Goal: Contribute content: Add original content to the website for others to see

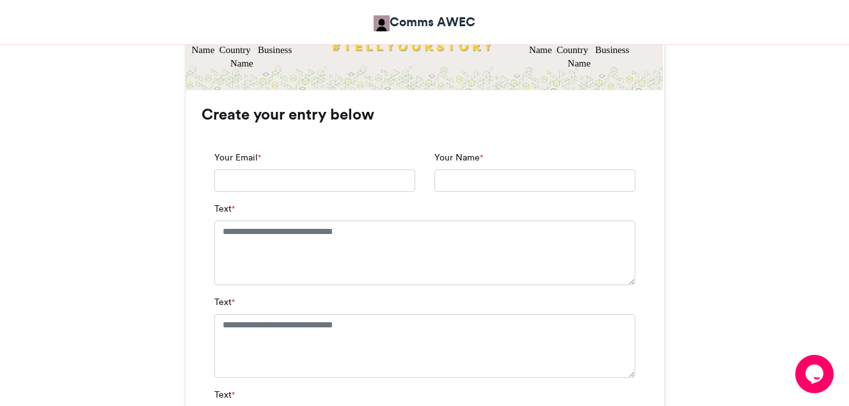
scroll to position [793, 0]
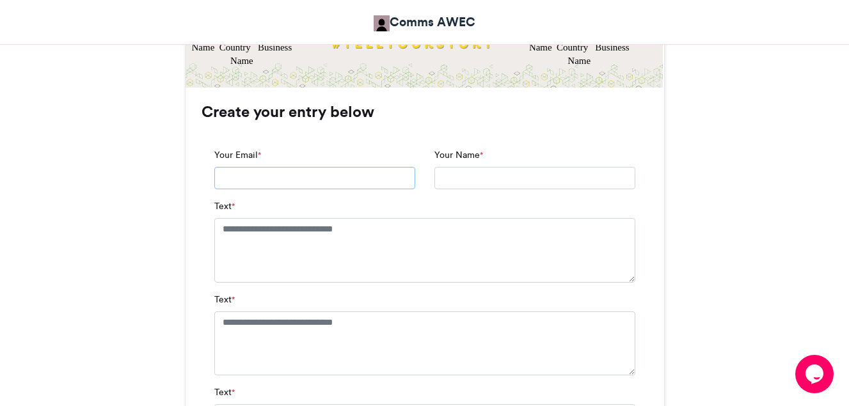
click at [289, 178] on input "Your Email *" at bounding box center [314, 178] width 201 height 23
type input "**********"
click at [457, 180] on input "Your Name *" at bounding box center [534, 178] width 201 height 23
type input "*********"
click at [313, 247] on textarea "Text *" at bounding box center [424, 250] width 421 height 64
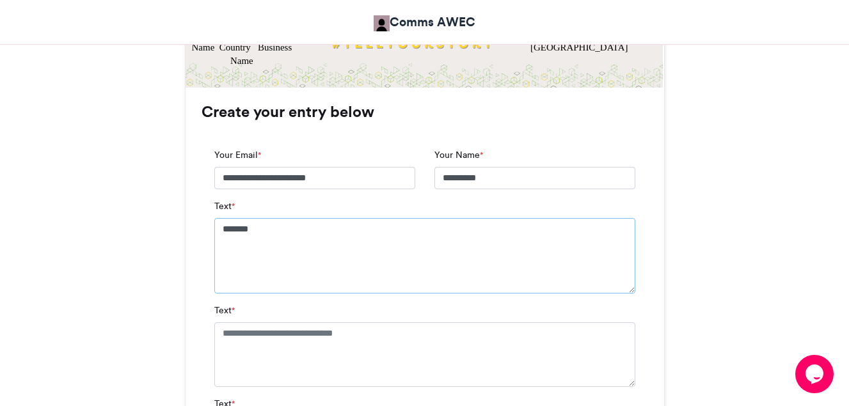
type textarea "*******"
click at [267, 350] on textarea "Text *" at bounding box center [424, 354] width 421 height 64
type textarea "**********"
click at [183, 326] on div "Zoomies Comms AWEC [DATE] 31 Views" at bounding box center [424, 348] width 729 height 1873
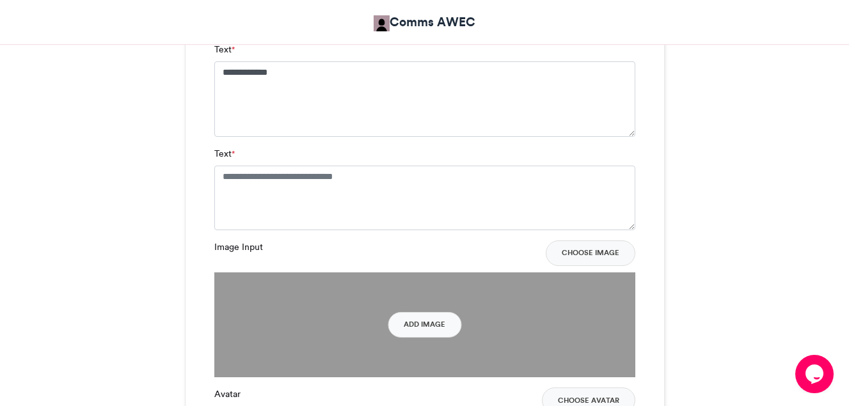
scroll to position [1074, 0]
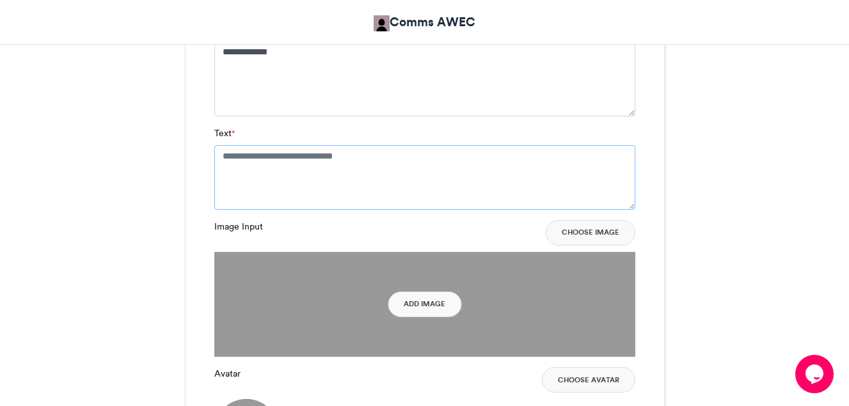
click at [324, 166] on textarea "Text *" at bounding box center [424, 177] width 421 height 64
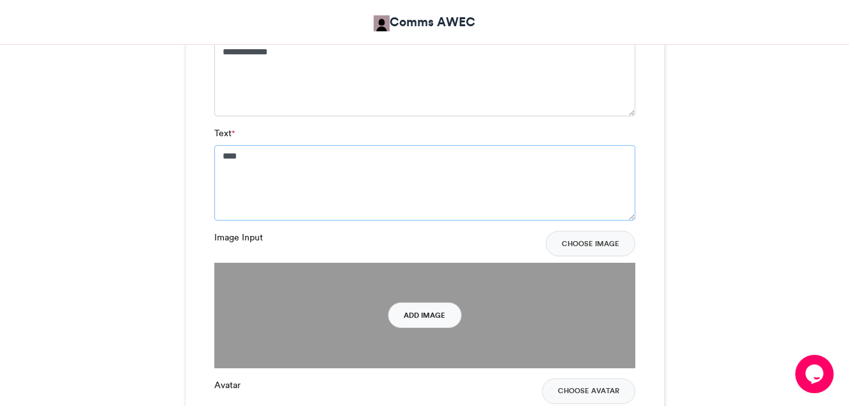
type textarea "****"
click at [429, 322] on button "Add Image" at bounding box center [425, 315] width 74 height 26
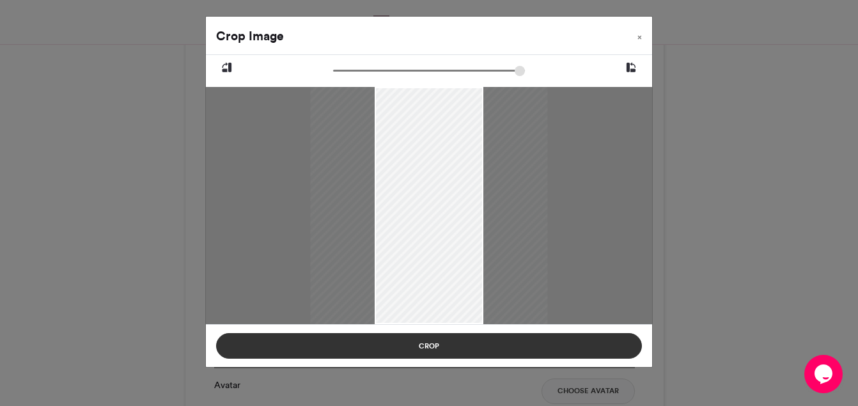
click at [434, 346] on button "Crop" at bounding box center [429, 346] width 426 height 26
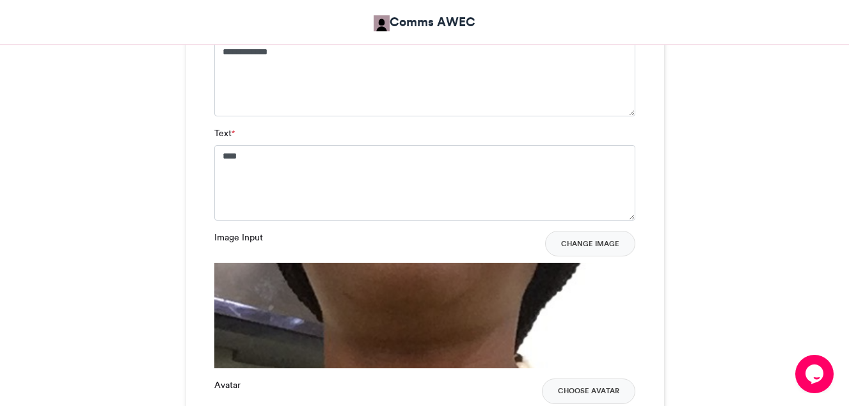
click at [751, 253] on div "Zoomies Comms AWEC [DATE] 31 Views" at bounding box center [424, 73] width 729 height 1885
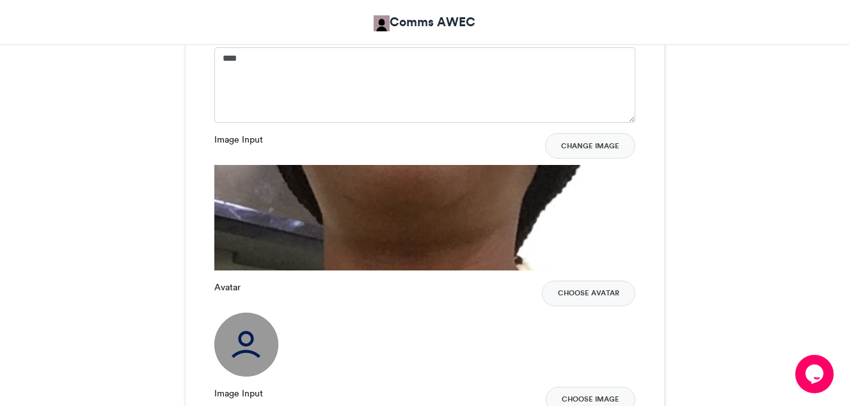
scroll to position [1151, 0]
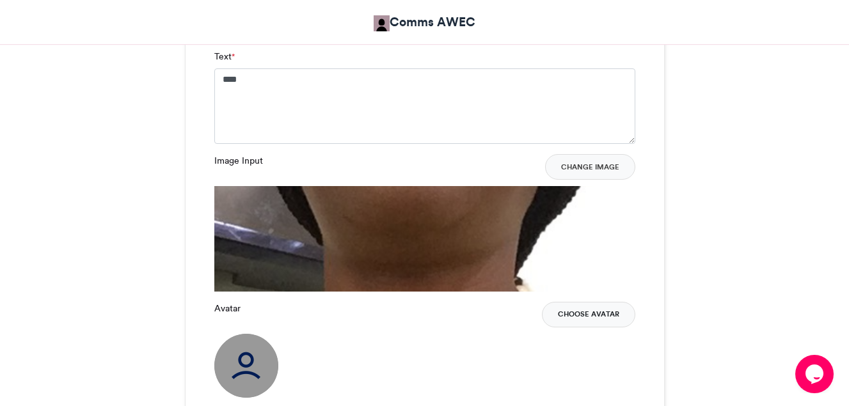
click at [569, 317] on button "Choose Avatar" at bounding box center [588, 315] width 93 height 26
click at [580, 171] on button "Change Image" at bounding box center [590, 167] width 90 height 26
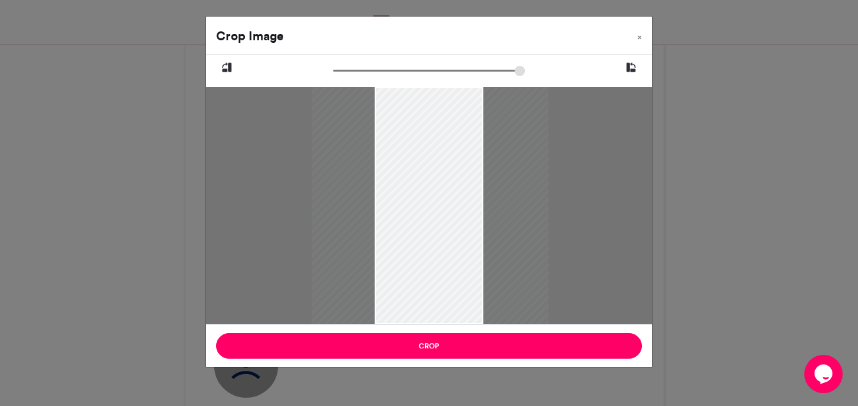
drag, startPoint x: 475, startPoint y: 100, endPoint x: 476, endPoint y: 161, distance: 60.8
click at [476, 161] on div at bounding box center [429, 205] width 237 height 237
drag, startPoint x: 377, startPoint y: 93, endPoint x: 386, endPoint y: 171, distance: 77.9
click at [386, 171] on div at bounding box center [438, 205] width 237 height 237
drag, startPoint x: 483, startPoint y: 320, endPoint x: 477, endPoint y: 275, distance: 45.2
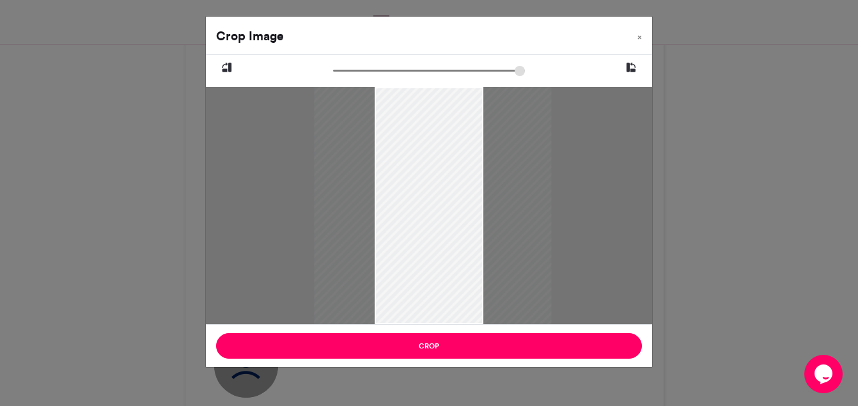
click at [477, 275] on div at bounding box center [432, 205] width 237 height 237
click at [471, 77] on input "zoom" at bounding box center [429, 71] width 192 height 12
drag, startPoint x: 466, startPoint y: 72, endPoint x: 324, endPoint y: 84, distance: 142.5
type input "******"
click at [333, 77] on input "zoom" at bounding box center [429, 71] width 192 height 12
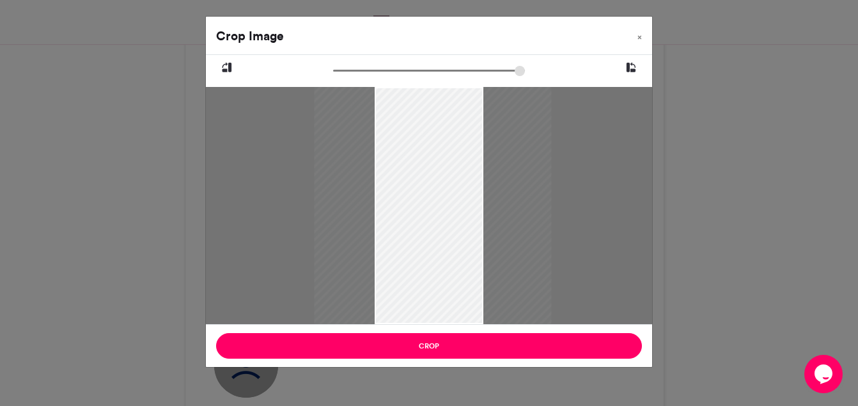
drag, startPoint x: 450, startPoint y: 101, endPoint x: 450, endPoint y: 244, distance: 143.2
click at [450, 244] on div at bounding box center [432, 205] width 237 height 237
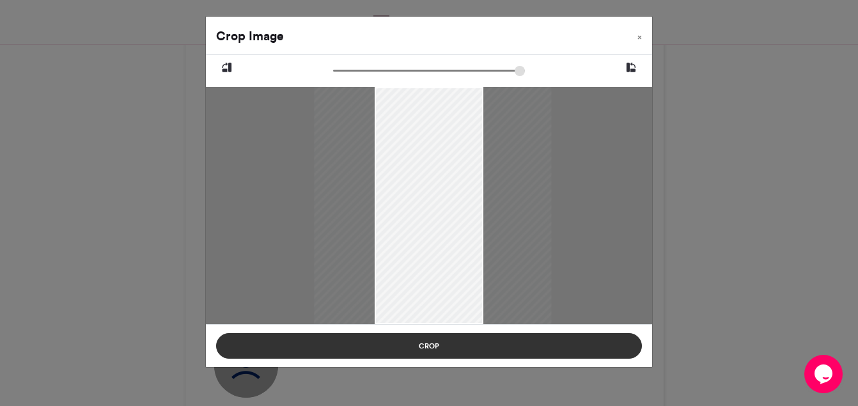
click at [442, 350] on button "Crop" at bounding box center [429, 346] width 426 height 26
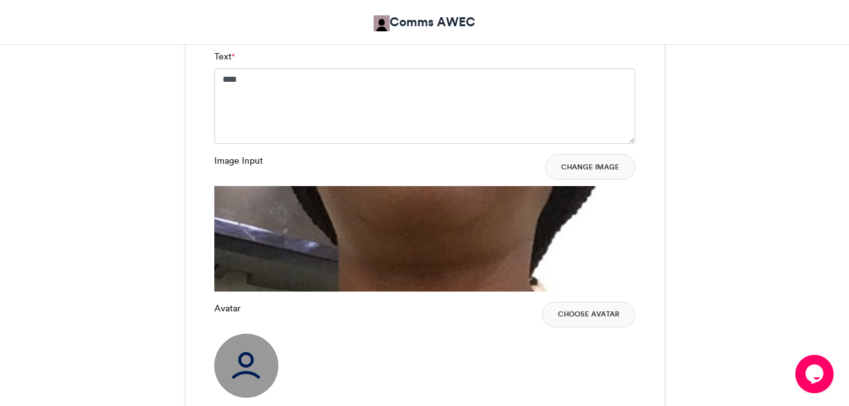
scroll to position [1506, 0]
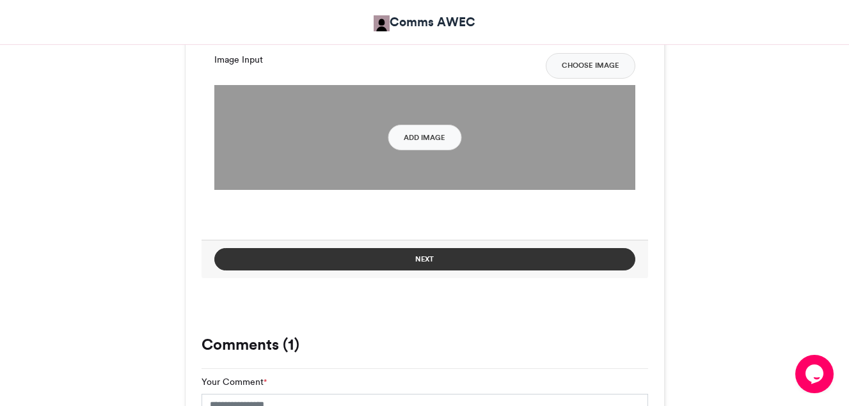
click at [428, 263] on button "Next" at bounding box center [424, 259] width 421 height 22
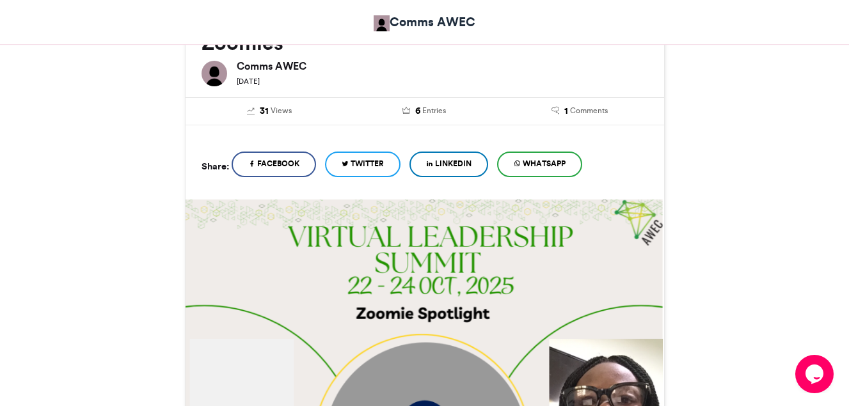
scroll to position [668, 0]
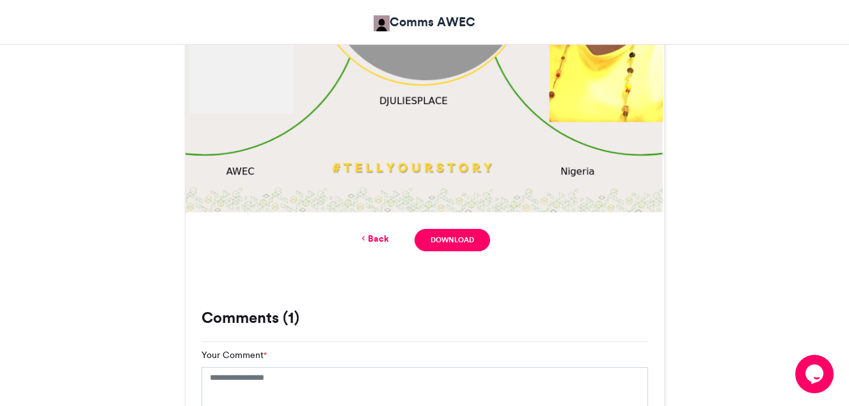
click at [760, 244] on div "Zoomies Comms AWEC [DATE] 31 Views" at bounding box center [424, 47] width 729 height 1020
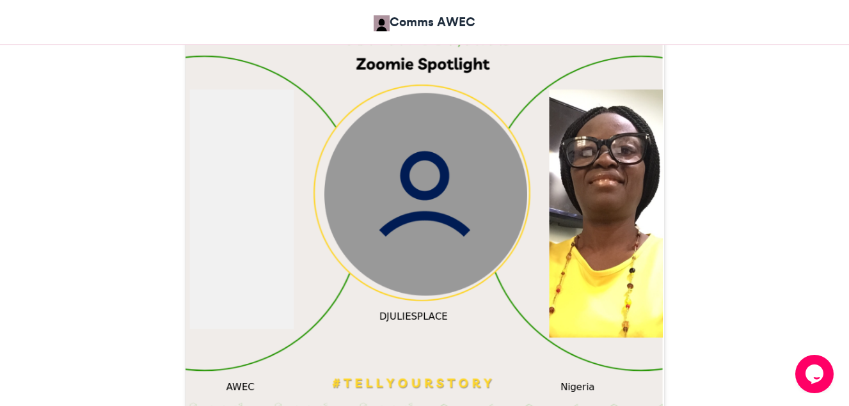
scroll to position [438, 0]
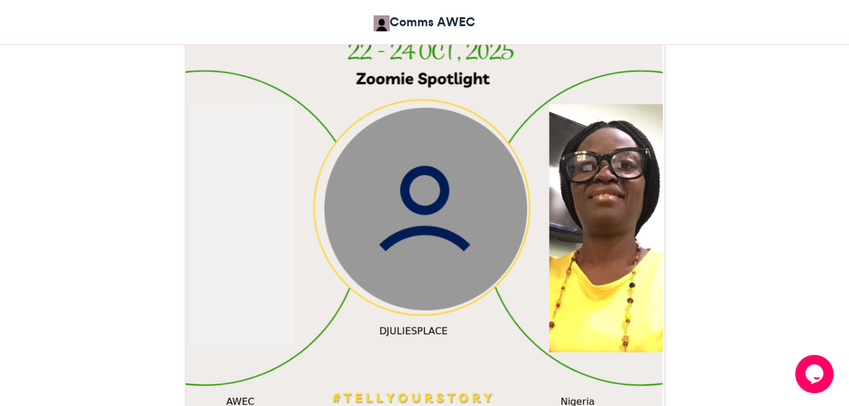
click at [769, 304] on div "Zoomies Comms AWEC [DATE] 31 Views" at bounding box center [424, 277] width 729 height 1020
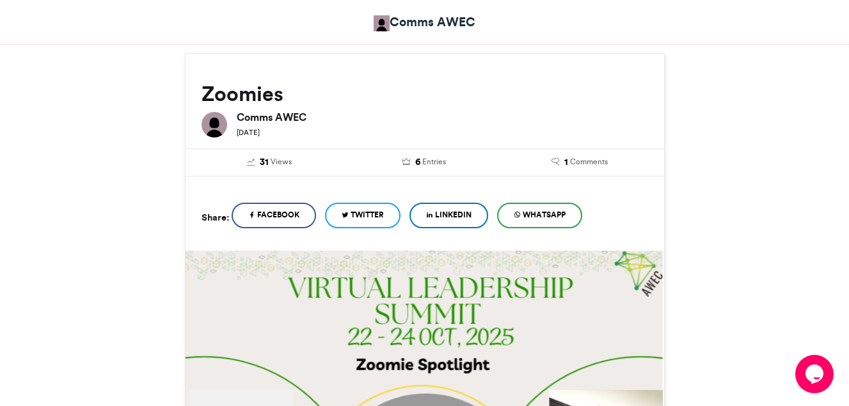
scroll to position [88, 0]
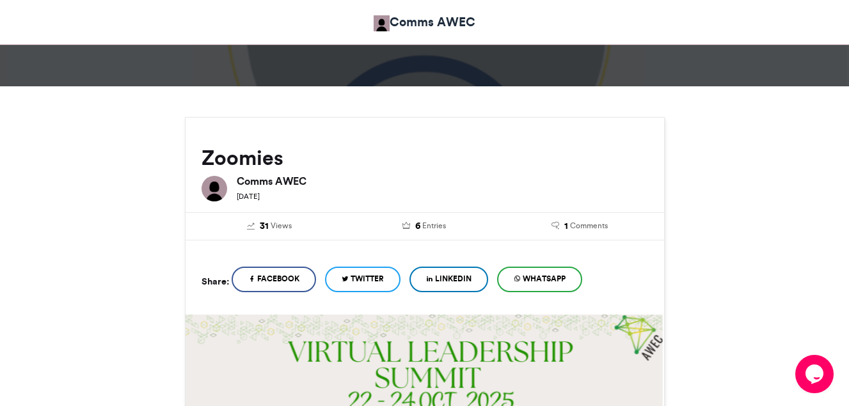
click at [565, 283] on span "WhatsApp" at bounding box center [543, 279] width 43 height 12
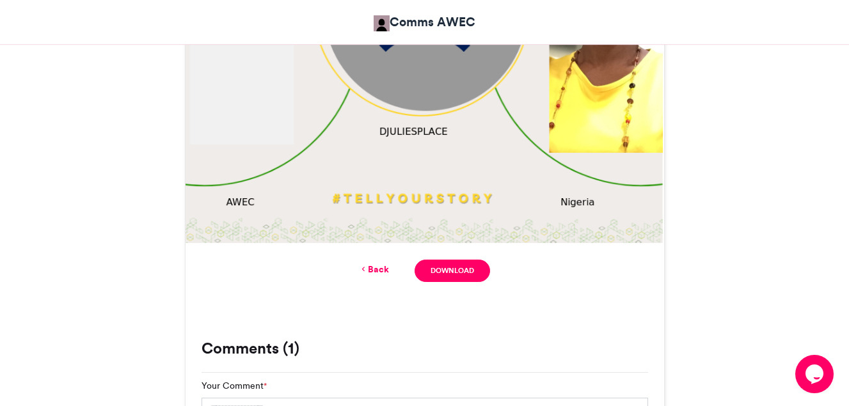
scroll to position [651, 0]
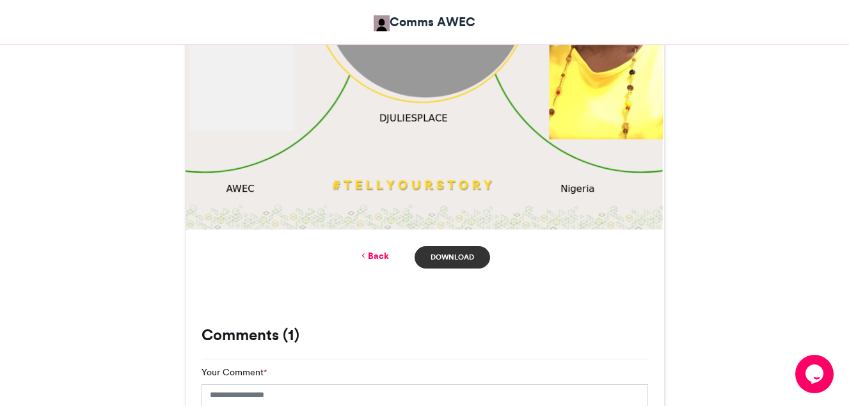
click at [443, 263] on link "Download" at bounding box center [451, 257] width 75 height 22
click at [155, 232] on div "Zoomies Comms AWEC [DATE] 31 Views" at bounding box center [424, 64] width 729 height 1020
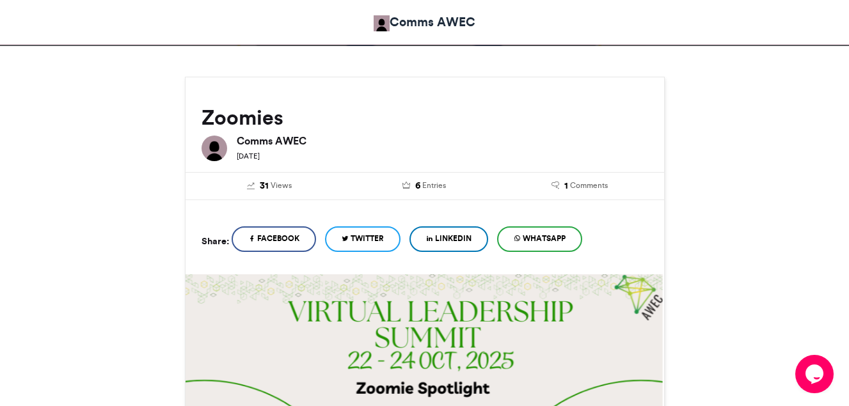
scroll to position [0, 0]
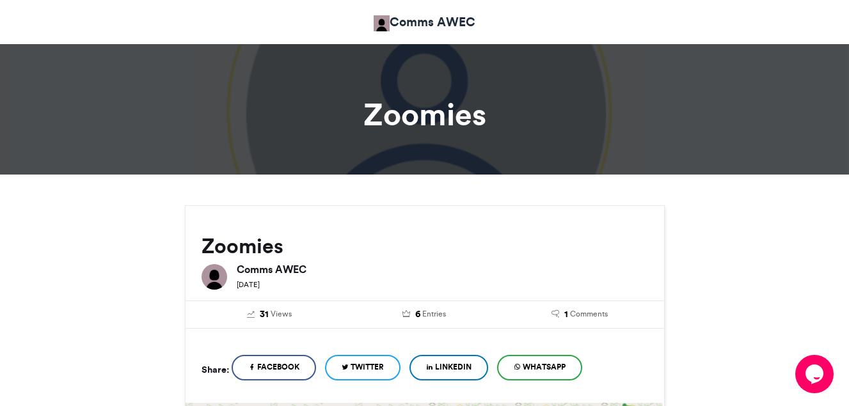
click at [404, 163] on div at bounding box center [424, 104] width 849 height 139
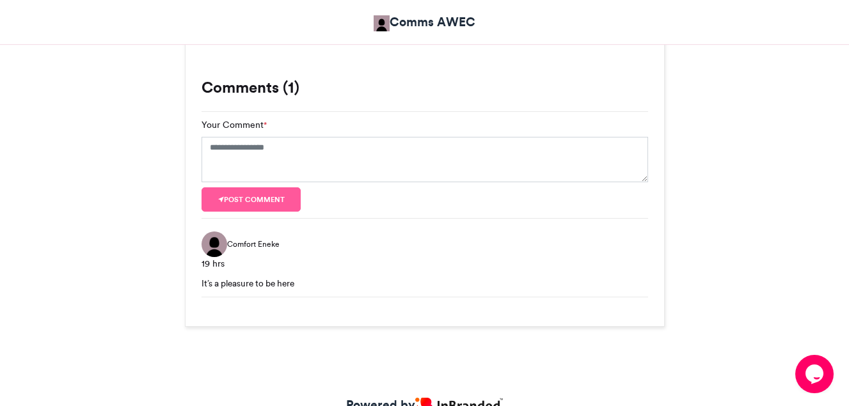
scroll to position [958, 0]
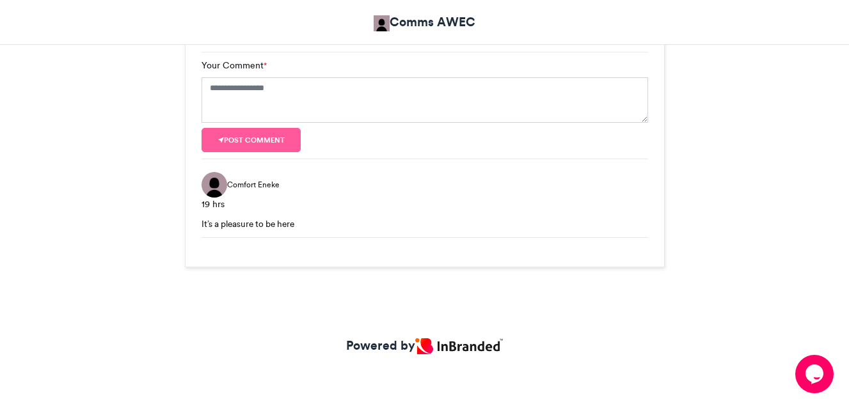
click at [105, 313] on div "Powered by" at bounding box center [424, 352] width 849 height 109
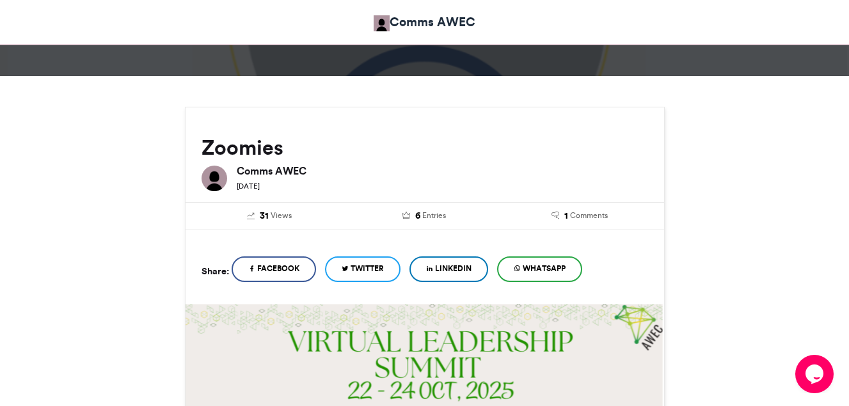
scroll to position [88, 0]
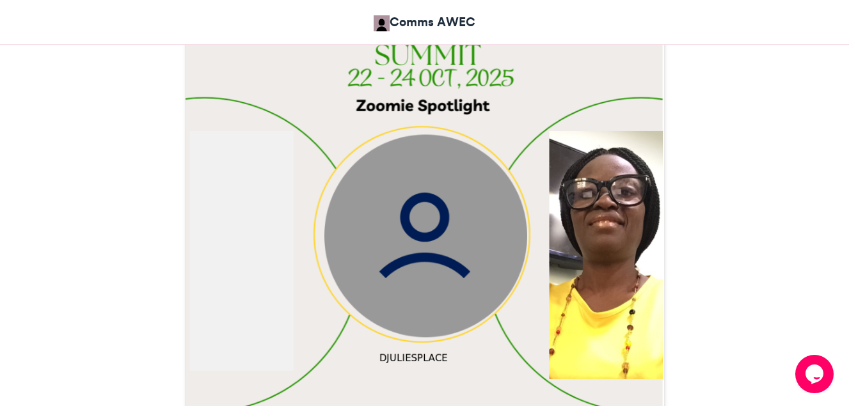
scroll to position [446, 0]
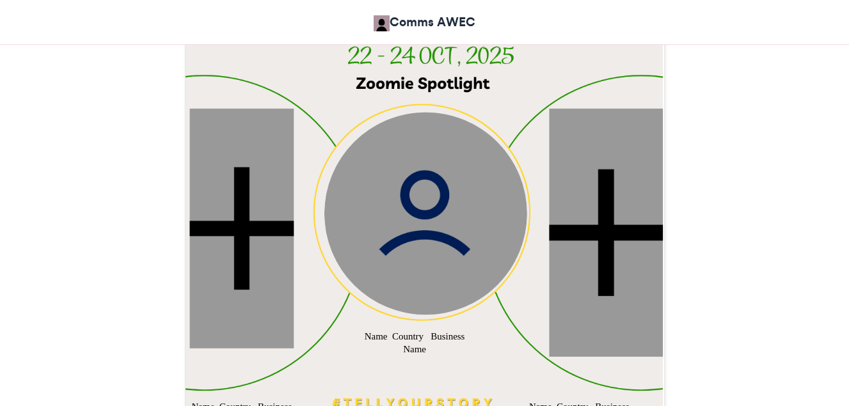
scroll to position [435, 0]
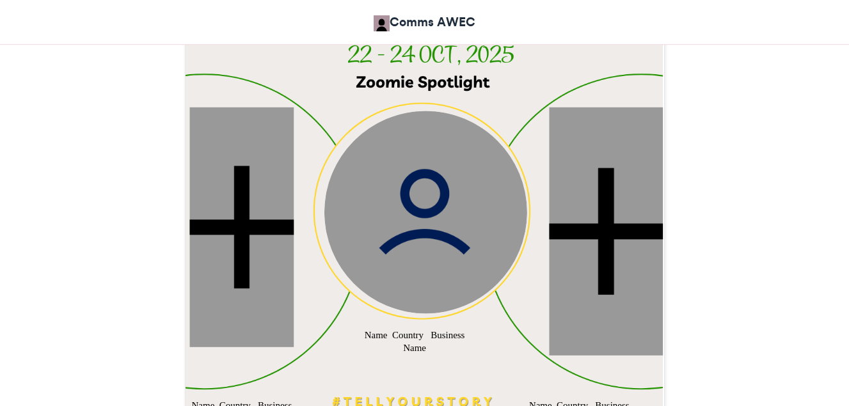
click at [435, 218] on img at bounding box center [425, 212] width 203 height 203
click at [420, 244] on img at bounding box center [425, 212] width 203 height 203
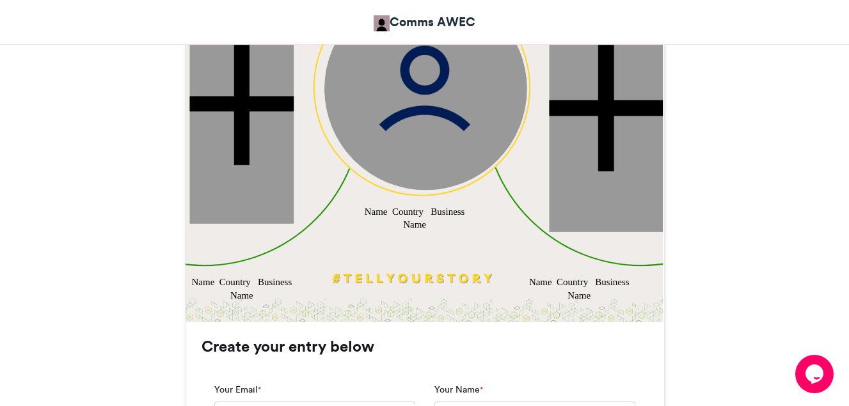
scroll to position [512, 0]
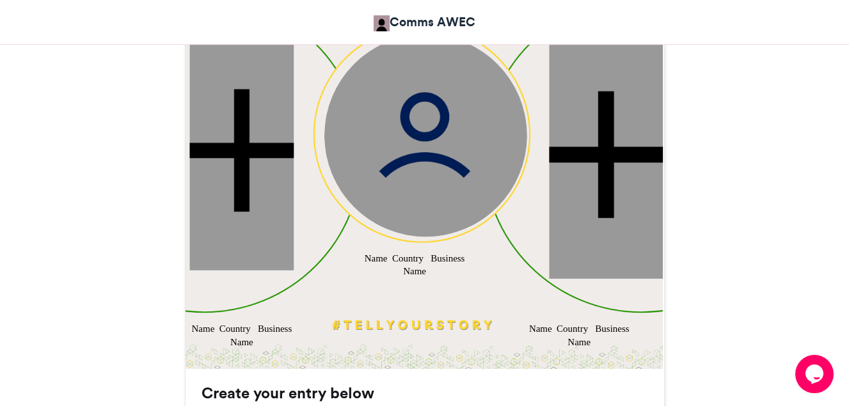
click at [602, 228] on div at bounding box center [606, 154] width 114 height 248
click at [226, 237] on div at bounding box center [241, 150] width 104 height 240
click at [397, 150] on img at bounding box center [425, 135] width 203 height 203
click at [398, 150] on img at bounding box center [425, 135] width 203 height 203
